Goal: Task Accomplishment & Management: Use online tool/utility

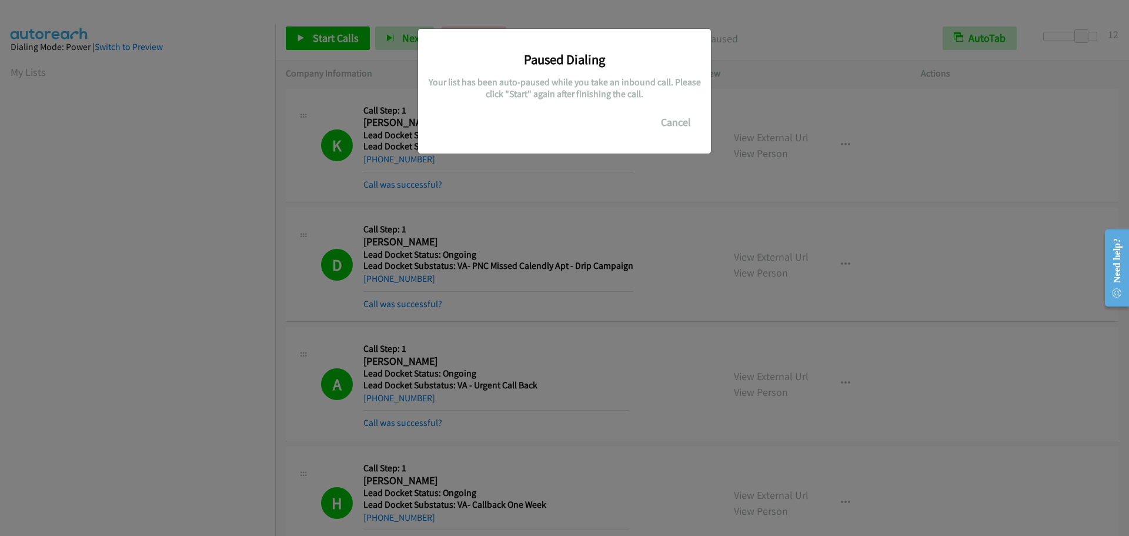
scroll to position [123, 0]
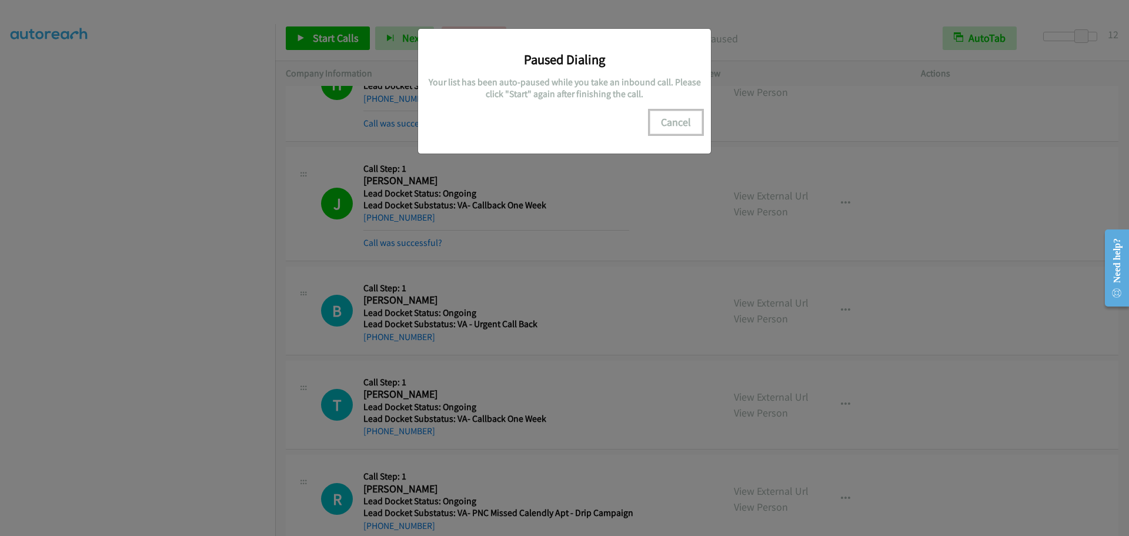
click at [684, 121] on button "Cancel" at bounding box center [676, 123] width 52 height 24
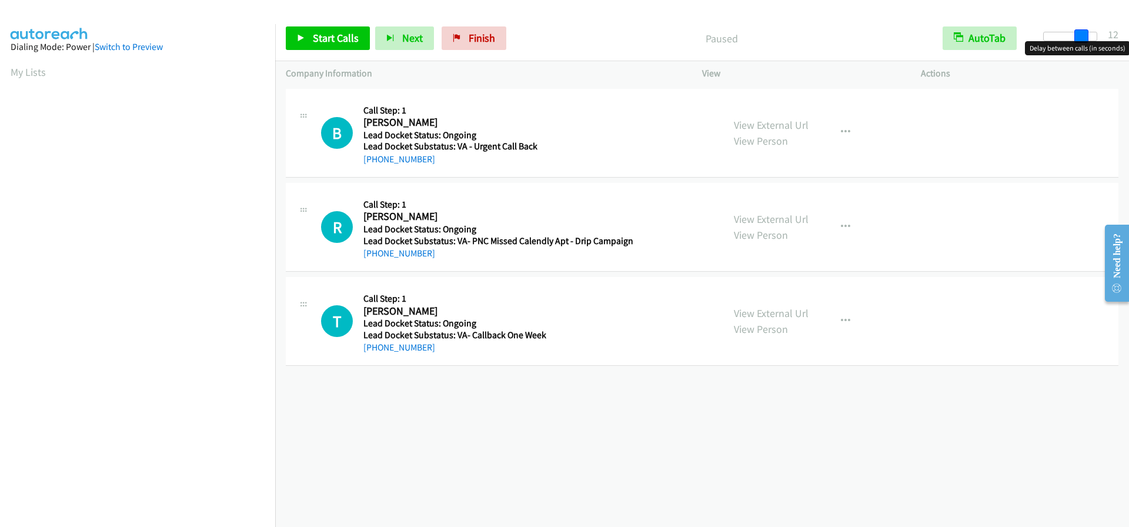
drag, startPoint x: 1045, startPoint y: 34, endPoint x: 1080, endPoint y: 34, distance: 35.3
click at [1080, 34] on span at bounding box center [1081, 36] width 14 height 14
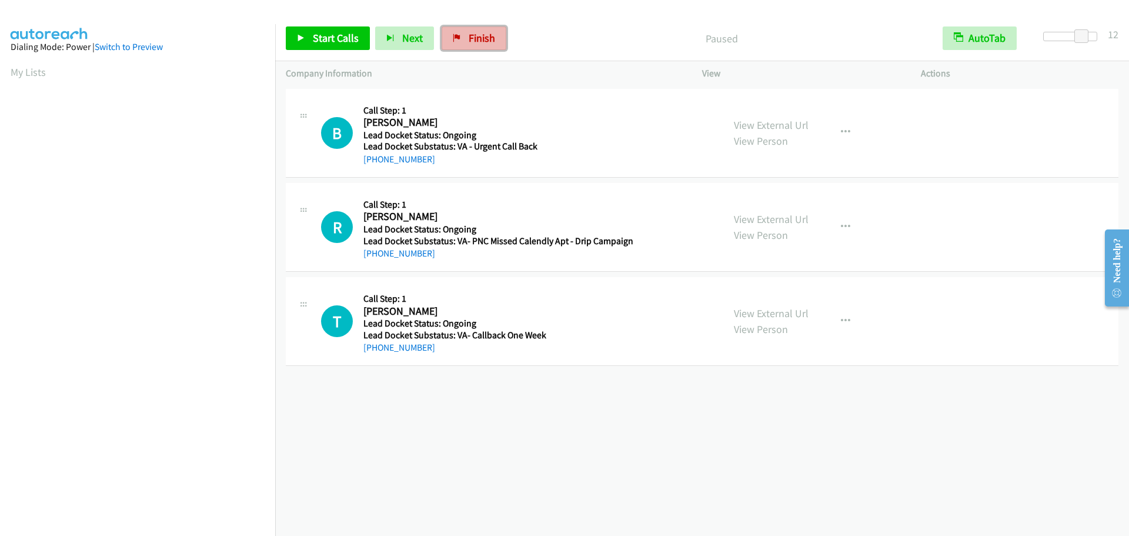
click at [483, 30] on link "Finish" at bounding box center [474, 38] width 65 height 24
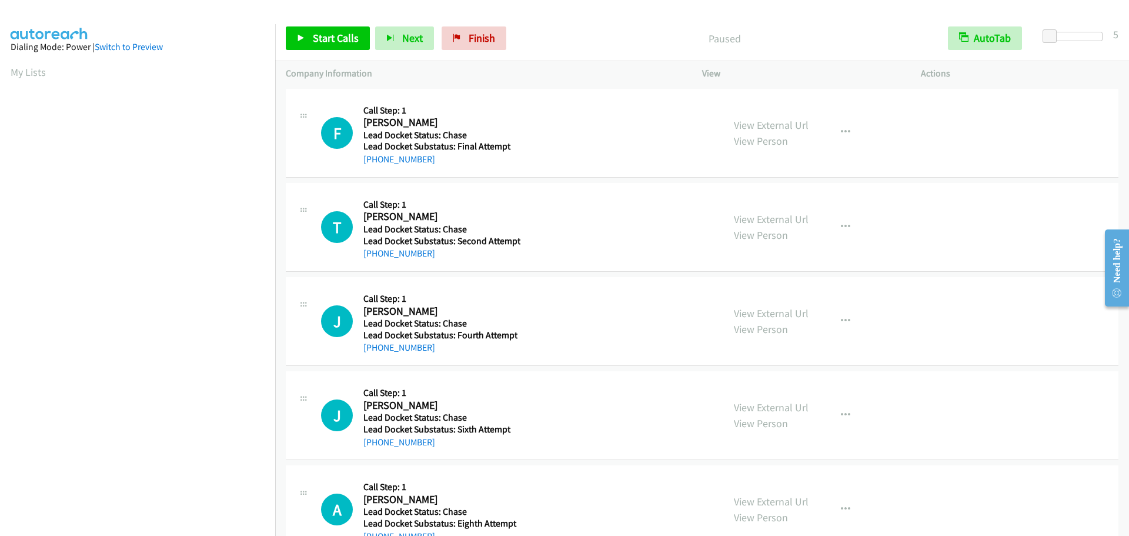
scroll to position [124, 0]
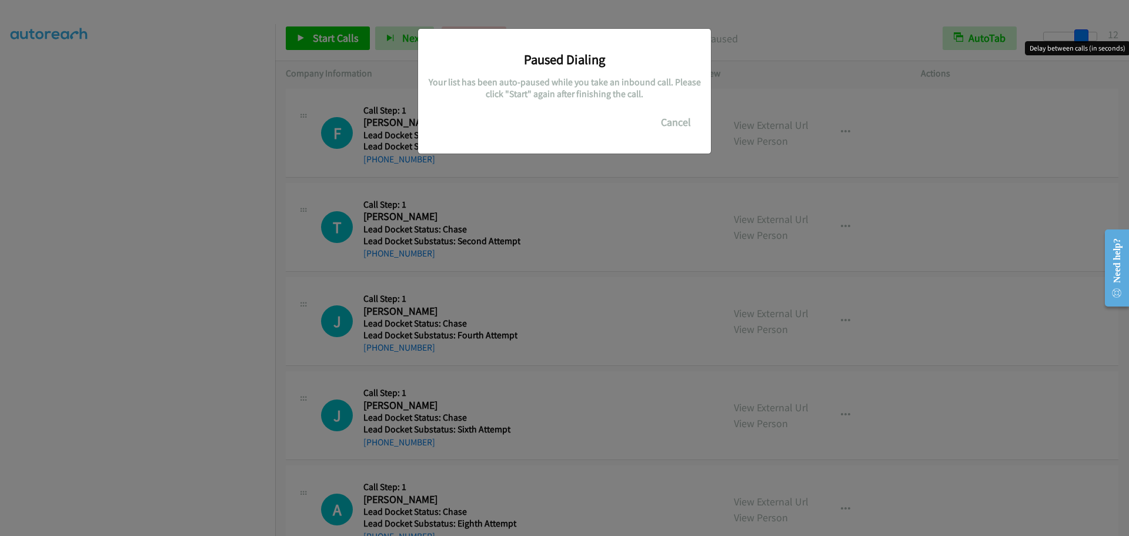
drag, startPoint x: 1044, startPoint y: 36, endPoint x: 1080, endPoint y: 32, distance: 36.1
click at [1080, 32] on main "Start Calls Pause Next Finish Paused AutoTab AutoTab 12 Company Information Inf…" at bounding box center [564, 28] width 1129 height 56
